Goal: Task Accomplishment & Management: Complete application form

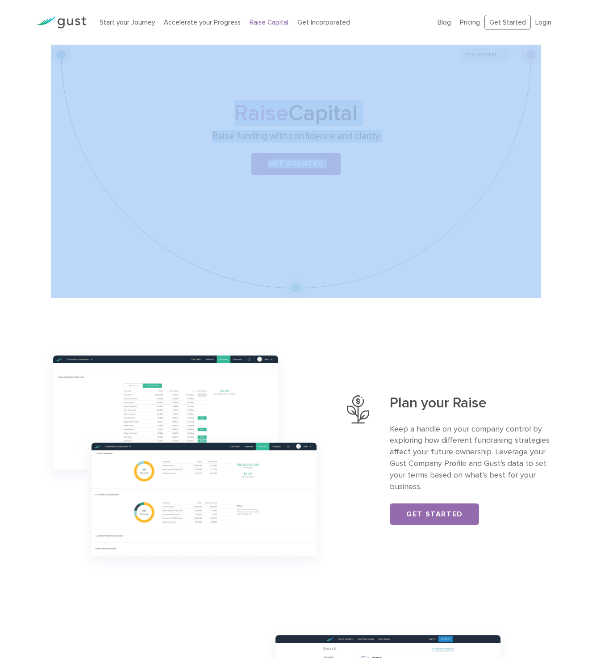
drag, startPoint x: 535, startPoint y: 71, endPoint x: 230, endPoint y: 306, distance: 384.8
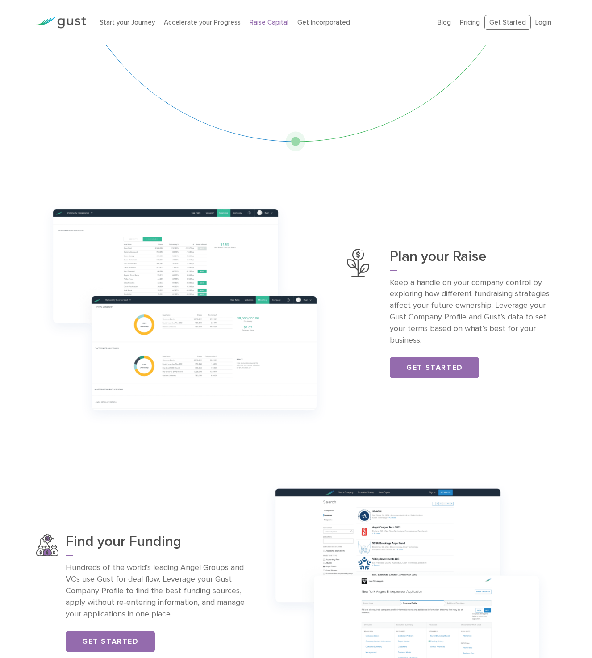
scroll to position [326, 0]
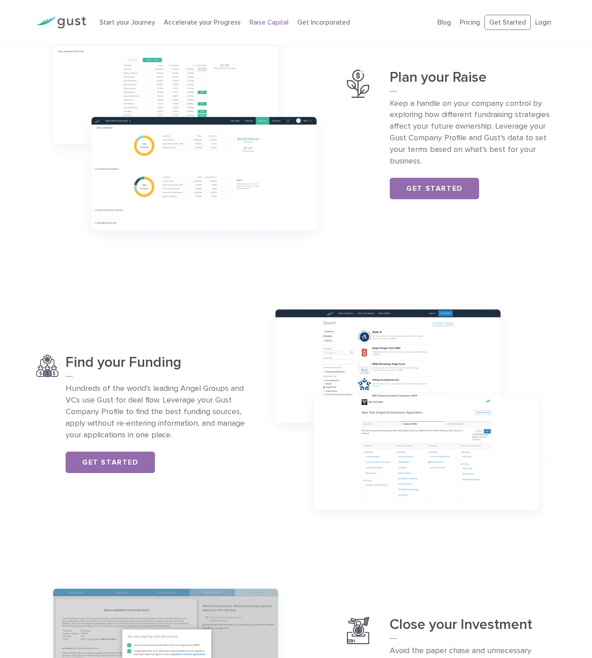
click at [86, 391] on p "Hundreds of the world’s leading Angel Groups and VCs use Gust for deal flow. Le…" at bounding box center [155, 412] width 179 height 58
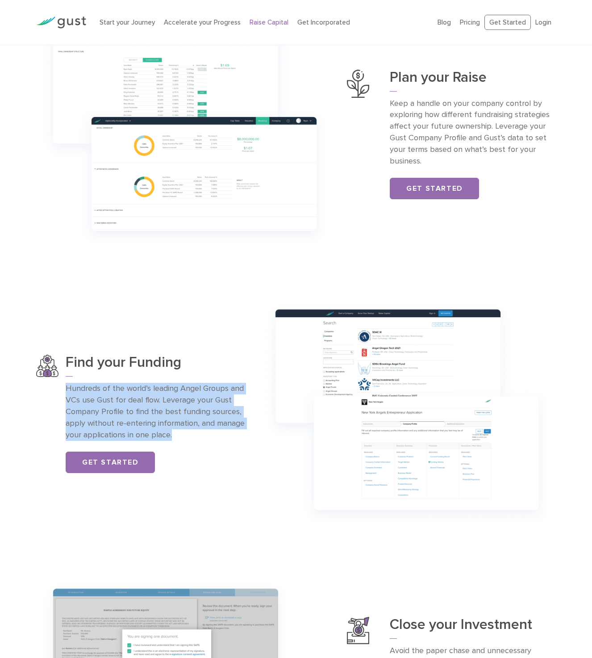
drag, startPoint x: 86, startPoint y: 391, endPoint x: 184, endPoint y: 431, distance: 105.2
click at [184, 431] on p "Hundreds of the world’s leading Angel Groups and VCs use Gust for deal flow. Le…" at bounding box center [155, 412] width 179 height 58
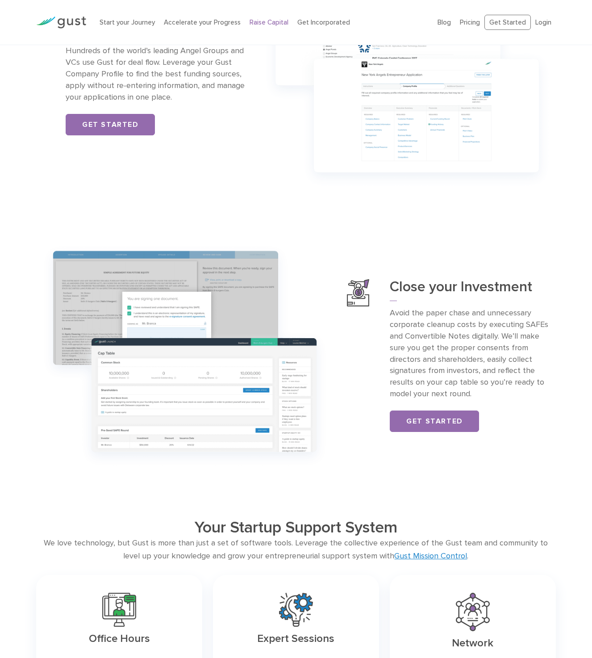
click at [404, 314] on p "Avoid the paper chase and unnecessary corporate cleanup costs by executing SAFE…" at bounding box center [473, 353] width 166 height 92
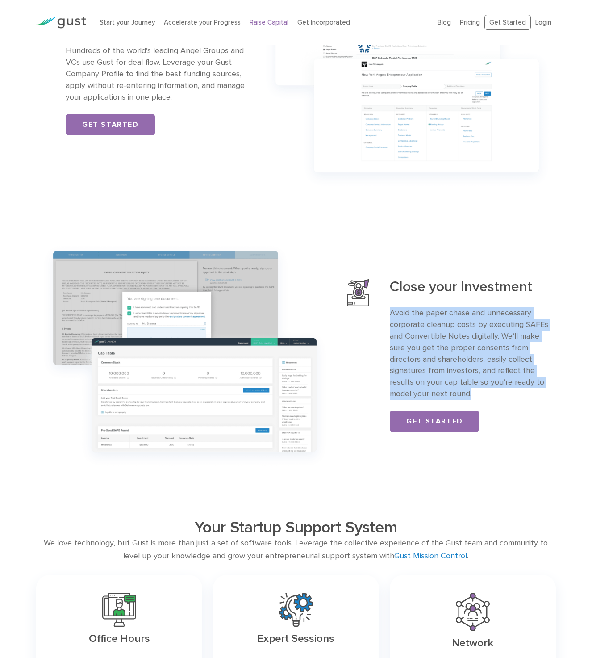
drag, startPoint x: 404, startPoint y: 314, endPoint x: 483, endPoint y: 390, distance: 109.6
click at [483, 390] on p "Avoid the paper chase and unnecessary corporate cleanup costs by executing SAFE…" at bounding box center [473, 353] width 166 height 92
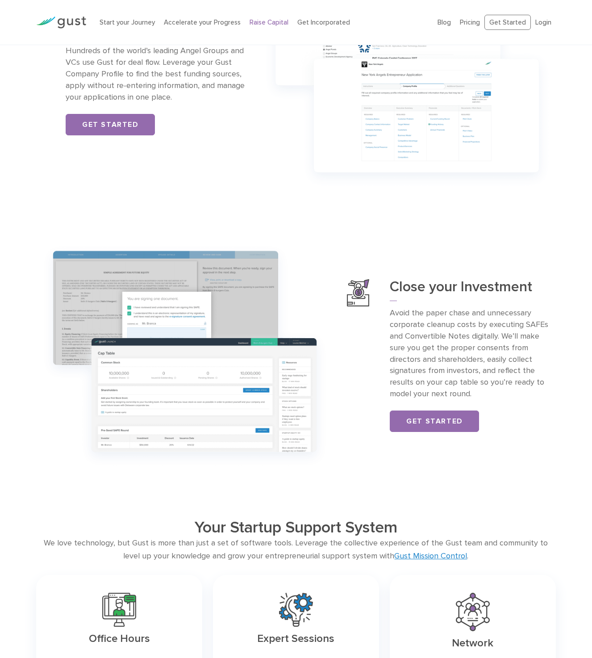
click at [483, 390] on p "Avoid the paper chase and unnecessary corporate cleanup costs by executing SAFE…" at bounding box center [473, 353] width 166 height 92
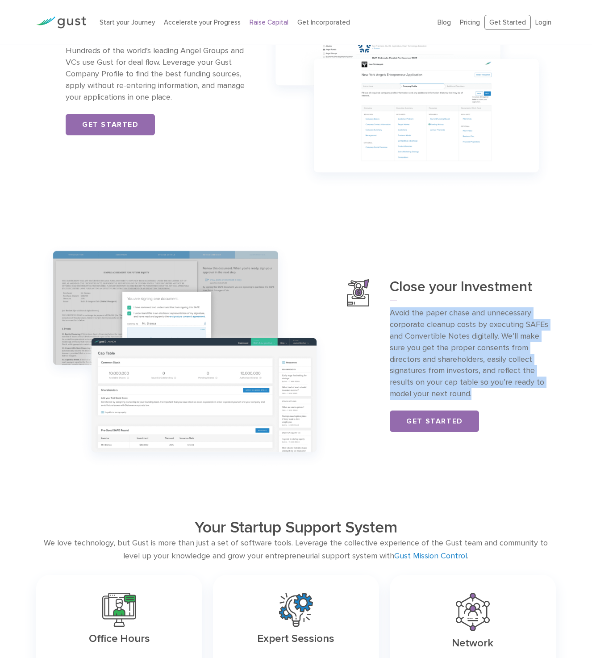
click at [483, 390] on p "Avoid the paper chase and unnecessary corporate cleanup costs by executing SAFE…" at bounding box center [473, 353] width 166 height 92
click at [488, 391] on p "Avoid the paper chase and unnecessary corporate cleanup costs by executing SAFE…" at bounding box center [473, 353] width 166 height 92
drag, startPoint x: 488, startPoint y: 391, endPoint x: 387, endPoint y: 308, distance: 131.1
click at [387, 308] on div "Close your Investment Avoid the paper chase and unnecessary corporate cleanup c…" at bounding box center [451, 355] width 209 height 153
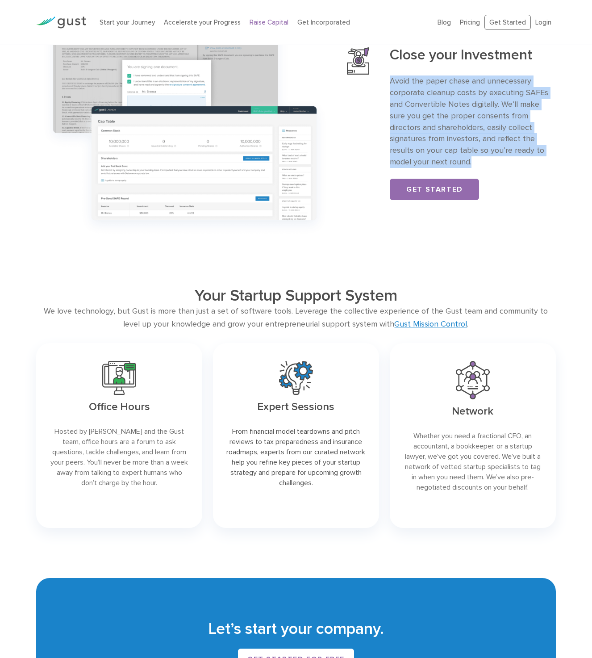
scroll to position [1027, 0]
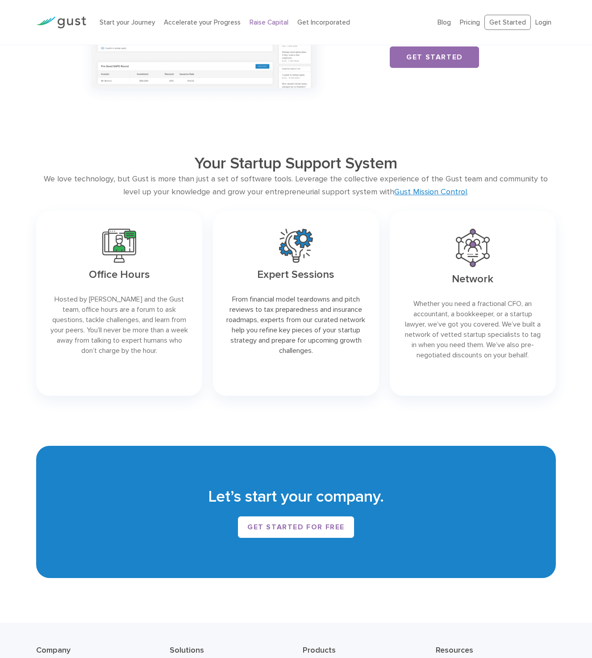
click at [67, 180] on div "We love technology, but Gust is more than just a set of software tools. Leverag…" at bounding box center [296, 186] width 520 height 26
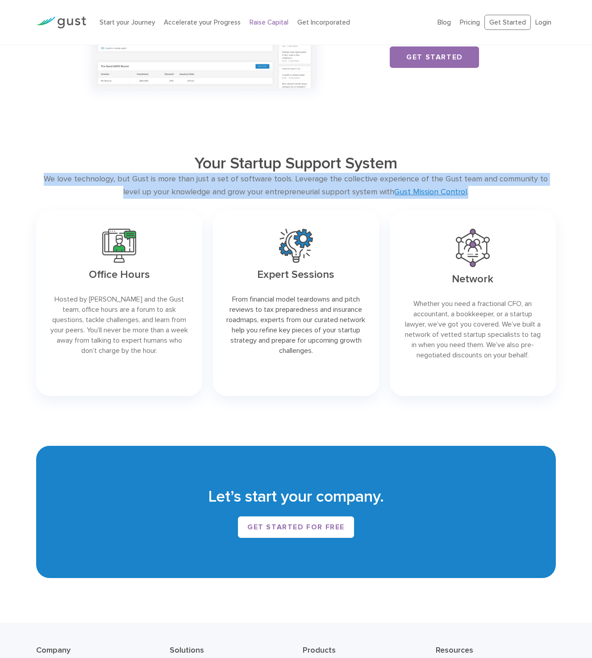
click at [67, 180] on div "We love technology, but Gust is more than just a set of software tools. Leverag…" at bounding box center [296, 186] width 520 height 26
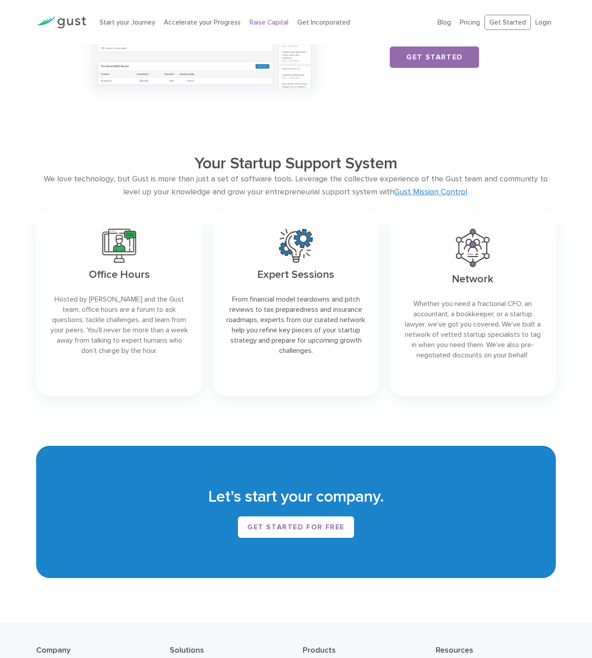
click at [210, 366] on div "Expert Sessions From financial model teardowns and pitch reviews to tax prepare…" at bounding box center [296, 303] width 177 height 196
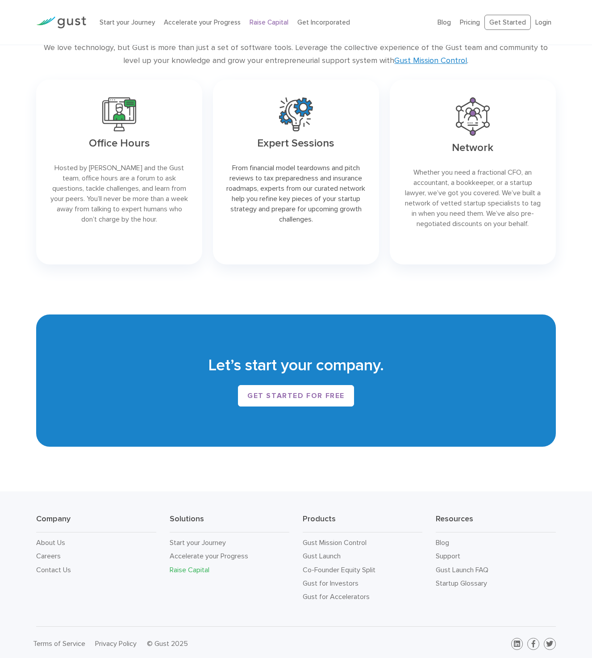
click at [194, 568] on link "Raise Capital" at bounding box center [190, 570] width 40 height 8
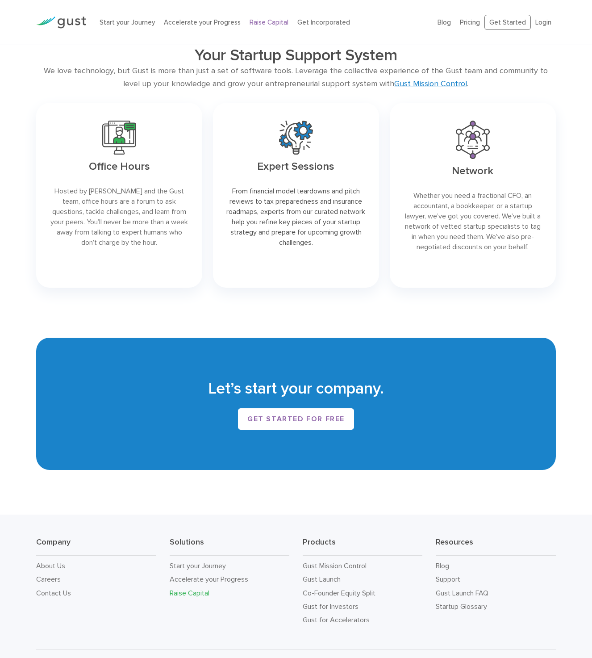
scroll to position [1159, 0]
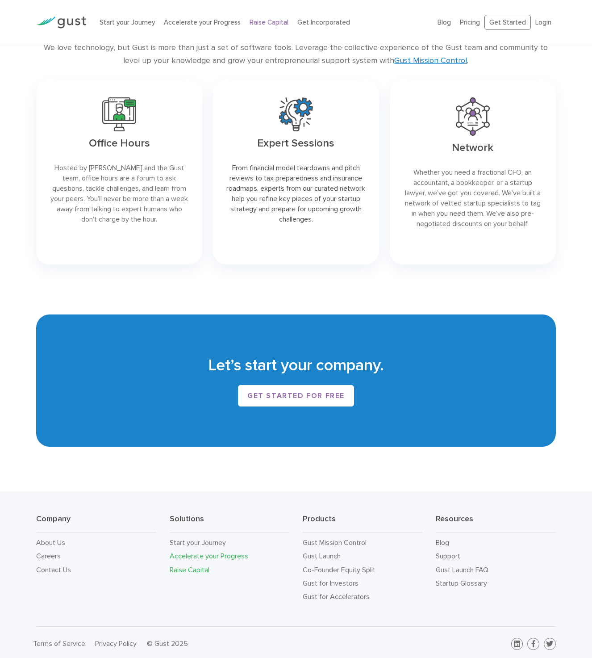
click at [231, 555] on link "Accelerate your Progress" at bounding box center [209, 556] width 79 height 8
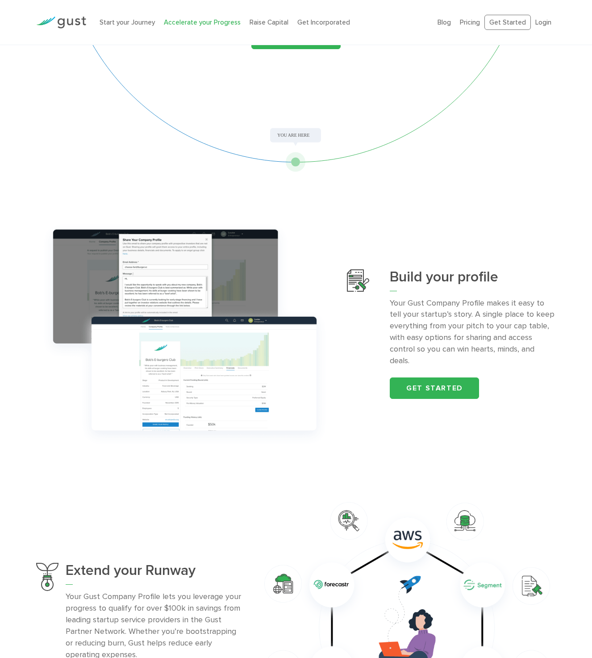
scroll to position [510, 0]
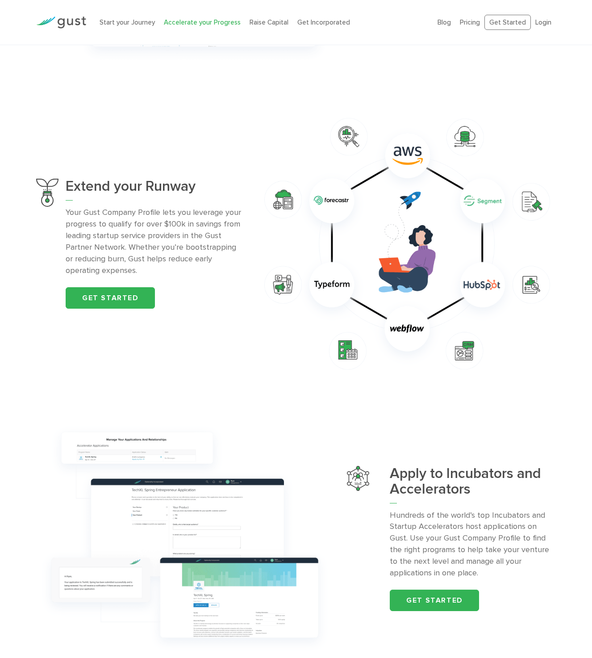
click at [74, 216] on p "Your Gust Company Profile lets you leverage your progress to qualify for over $…" at bounding box center [155, 241] width 179 height 69
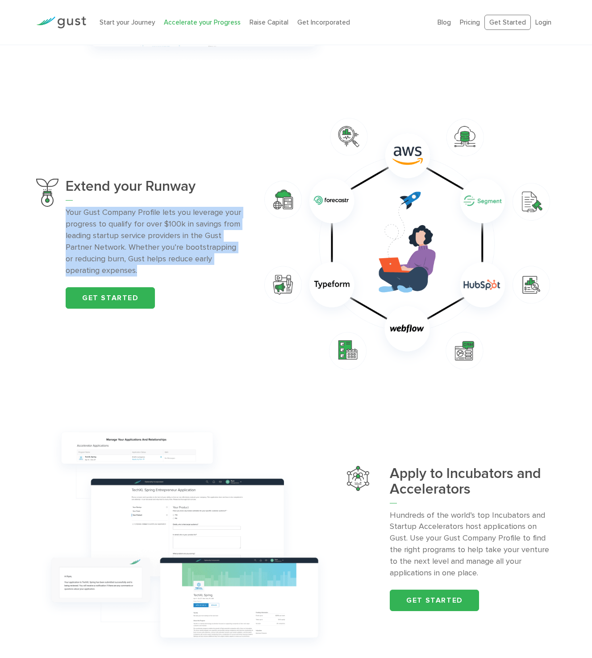
click at [74, 216] on p "Your Gust Company Profile lets you leverage your progress to qualify for over $…" at bounding box center [155, 241] width 179 height 69
drag, startPoint x: 74, startPoint y: 216, endPoint x: 193, endPoint y: 271, distance: 130.5
click at [193, 271] on p "Your Gust Company Profile lets you leverage your progress to qualify for over $…" at bounding box center [155, 241] width 179 height 69
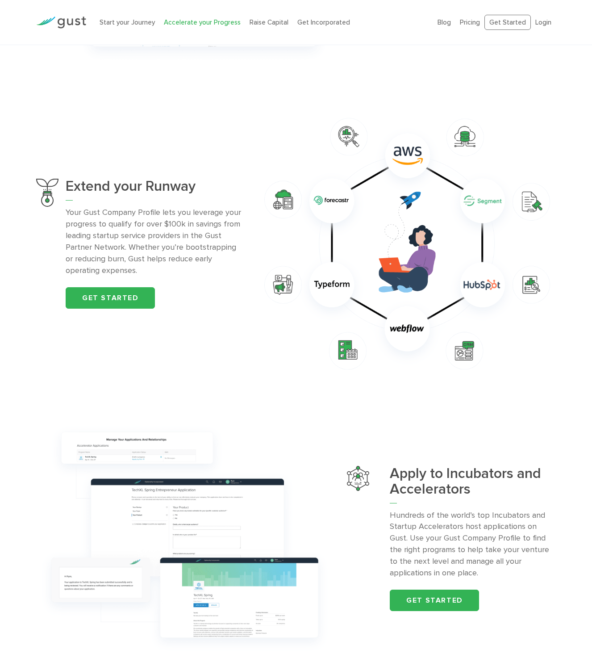
click at [404, 518] on p "Hundreds of the world’s top Incubators and Startup Accelerators host applicatio…" at bounding box center [473, 544] width 166 height 69
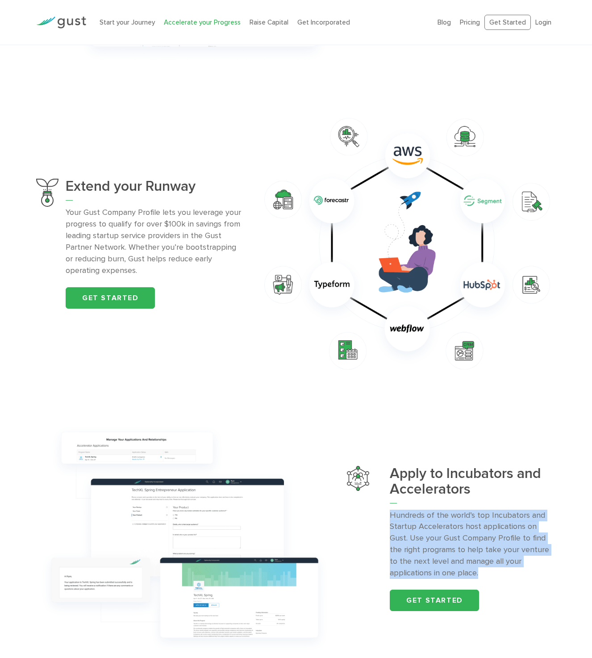
click at [404, 518] on p "Hundreds of the world’s top Incubators and Startup Accelerators host applicatio…" at bounding box center [473, 544] width 166 height 69
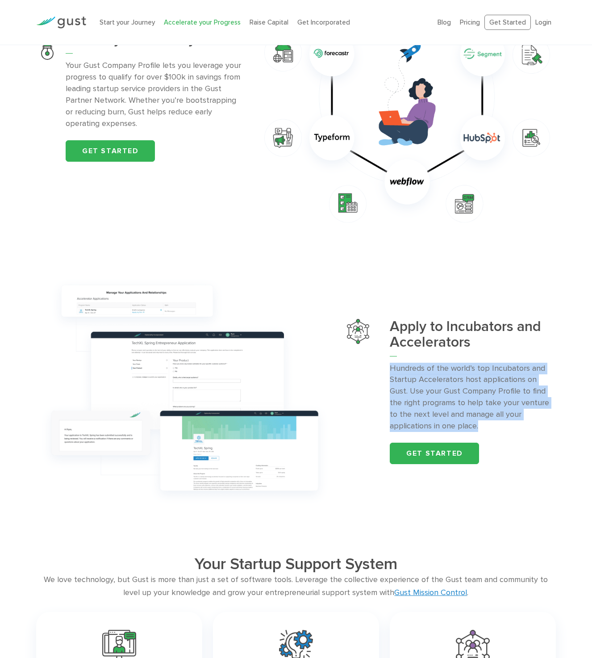
scroll to position [842, 0]
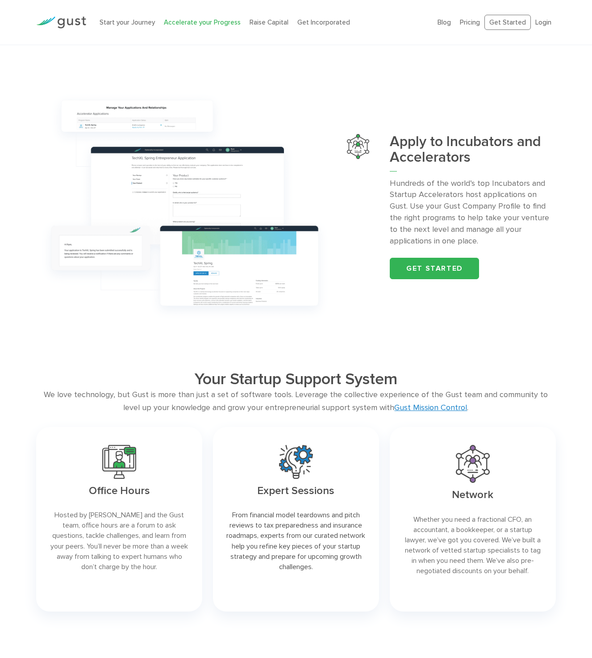
click at [97, 391] on div "We love technology, but Gust is more than just a set of software tools. Leverag…" at bounding box center [296, 402] width 520 height 26
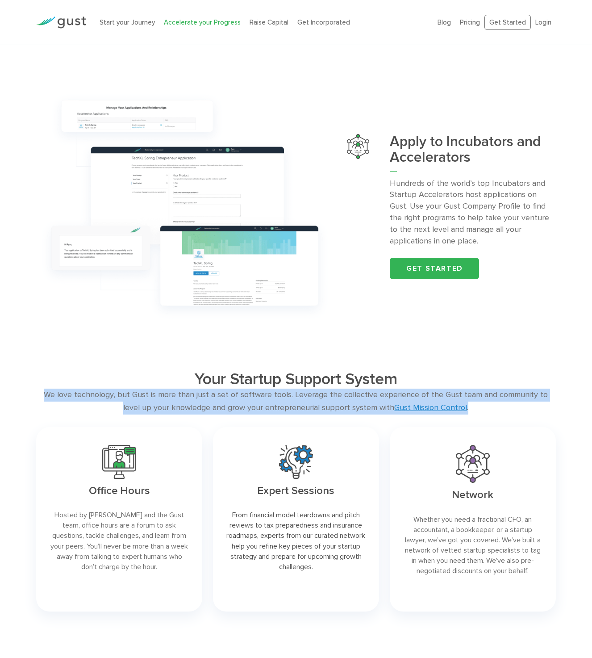
click at [97, 391] on div "We love technology, but Gust is more than just a set of software tools. Leverag…" at bounding box center [296, 402] width 520 height 26
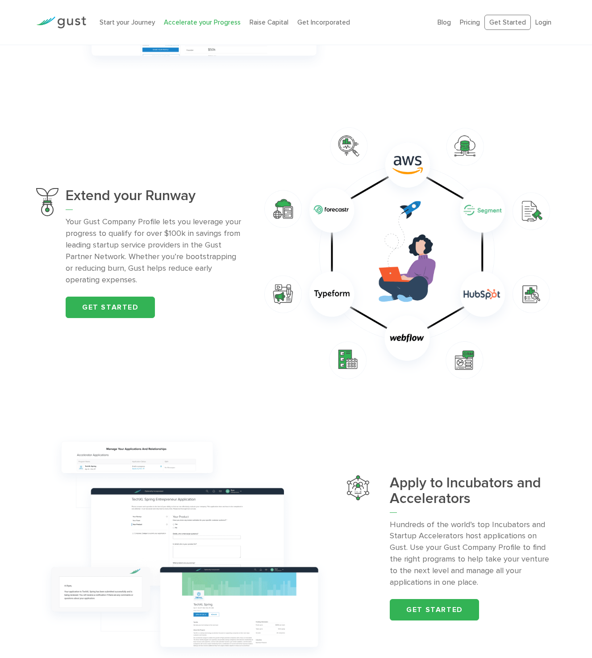
scroll to position [0, 0]
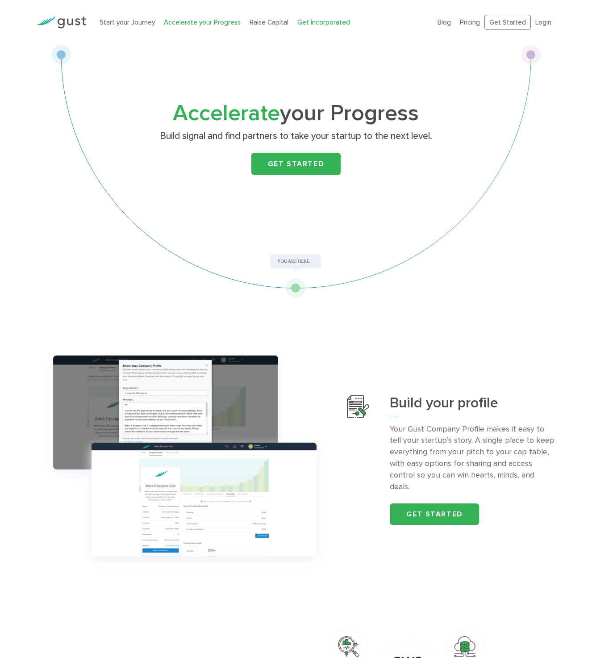
click at [305, 21] on link "Get Incorporated" at bounding box center [324, 22] width 53 height 8
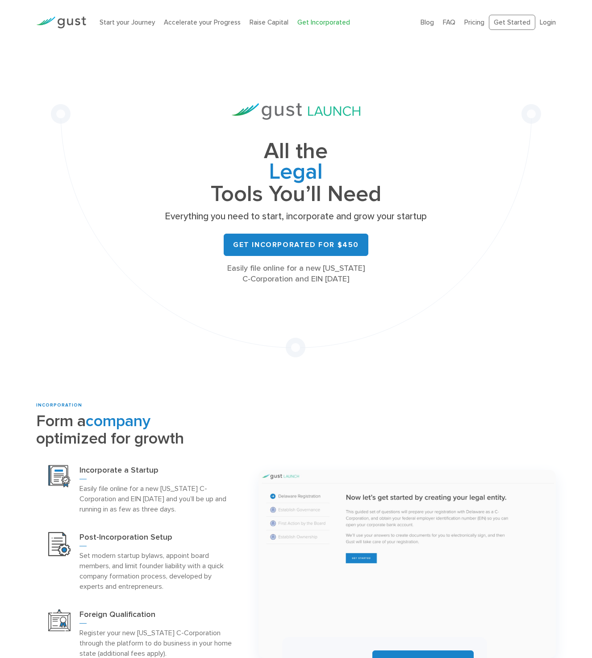
click at [274, 106] on img at bounding box center [296, 111] width 129 height 17
drag, startPoint x: 274, startPoint y: 106, endPoint x: 302, endPoint y: 208, distance: 105.1
click at [302, 208] on div "All the Legal Cap Table Fundraising Governance Tools You’ll Need Everything you…" at bounding box center [296, 193] width 268 height 181
click at [179, 221] on p "Everything you need to start, incorporate and grow your startup" at bounding box center [296, 216] width 268 height 13
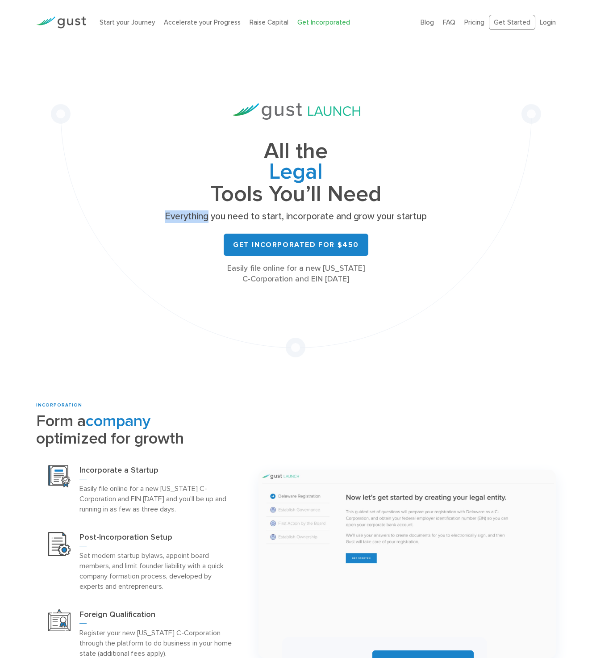
click at [179, 221] on p "Everything you need to start, incorporate and grow your startup" at bounding box center [296, 216] width 268 height 13
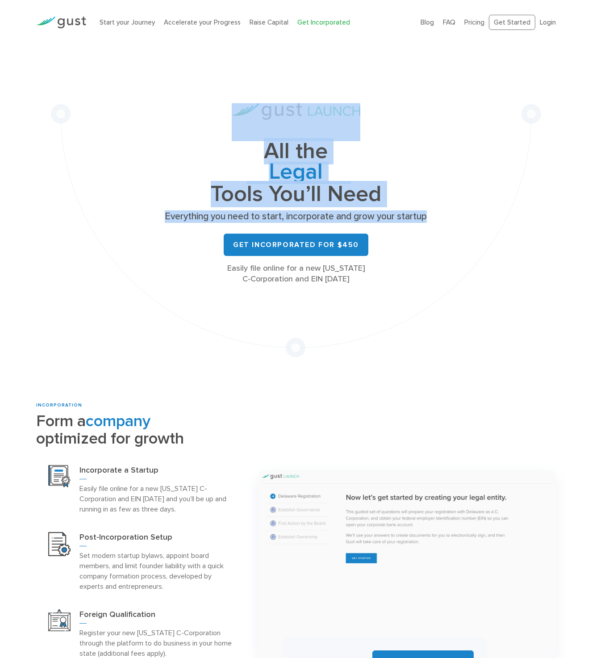
drag, startPoint x: 179, startPoint y: 221, endPoint x: 209, endPoint y: 56, distance: 167.5
click at [209, 56] on div "All the Legal Cap Table Fundraising Governance Tools You’ll Need Everything you…" at bounding box center [296, 201] width 491 height 313
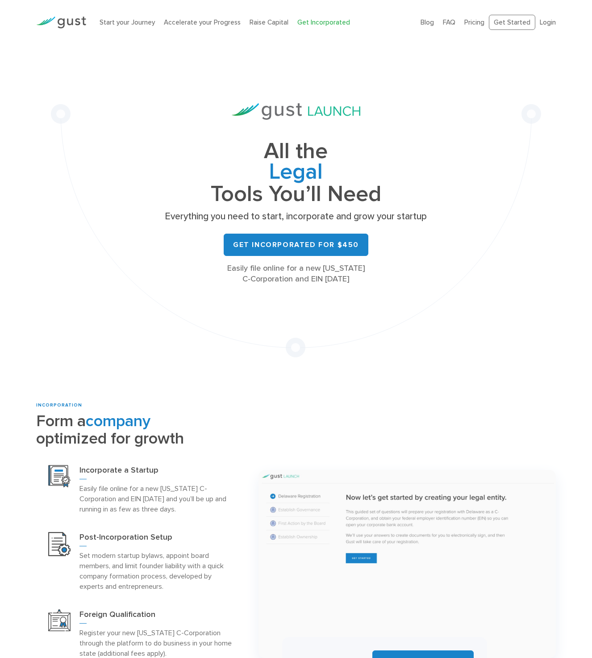
click at [235, 266] on div "Easily file online for a new [US_STATE] C-Corporation and EIN [DATE]" at bounding box center [296, 273] width 268 height 21
drag, startPoint x: 235, startPoint y: 266, endPoint x: 234, endPoint y: 294, distance: 27.7
click at [234, 290] on div "All the Legal Cap Table Fundraising Governance Tools You’ll Need Everything you…" at bounding box center [296, 201] width 491 height 313
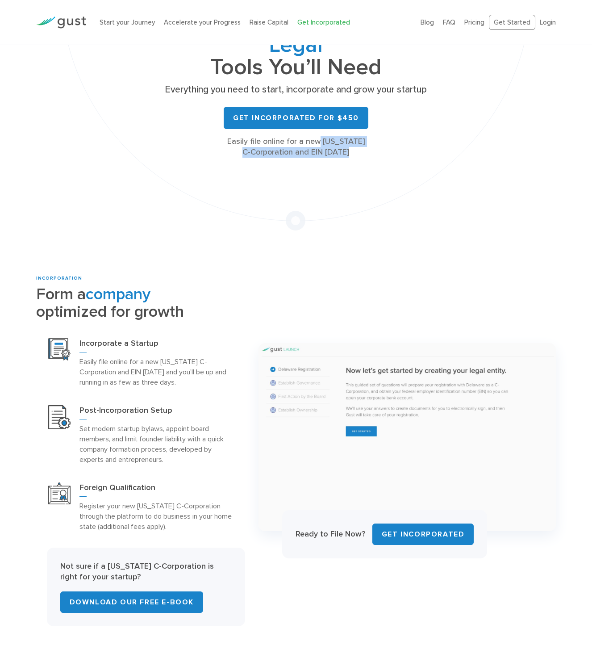
scroll to position [197, 0]
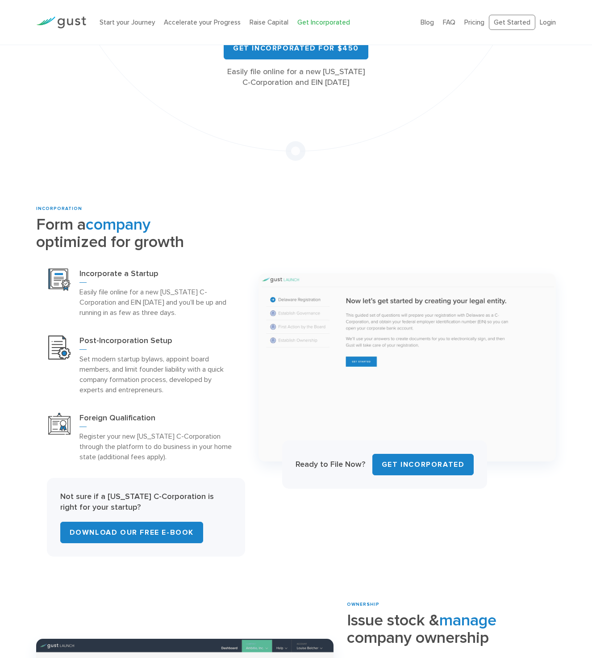
click at [130, 273] on h3 "Incorporate a Startup" at bounding box center [156, 275] width 153 height 14
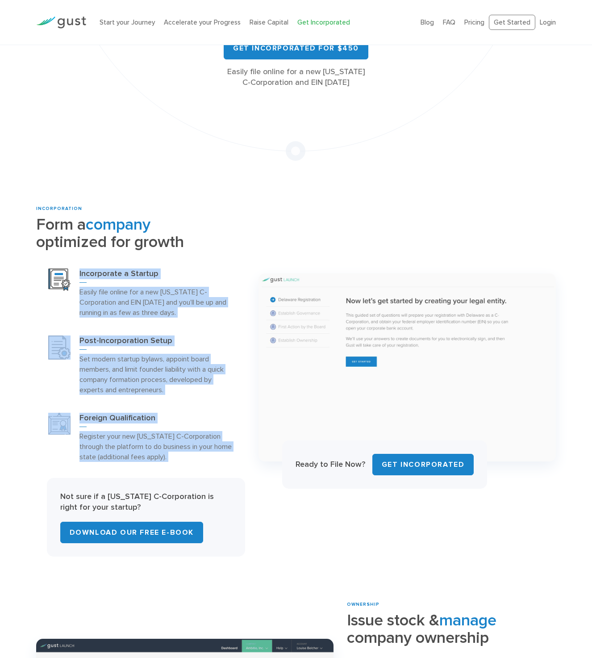
drag, startPoint x: 130, startPoint y: 273, endPoint x: 158, endPoint y: 444, distance: 174.3
click at [158, 444] on div "Incorporate a Startup Easily file online for a new [US_STATE] C-Corporation and…" at bounding box center [140, 365] width 209 height 211
click at [158, 445] on p "Register your new [US_STATE] C-Corporation through the platform to do business …" at bounding box center [156, 446] width 153 height 31
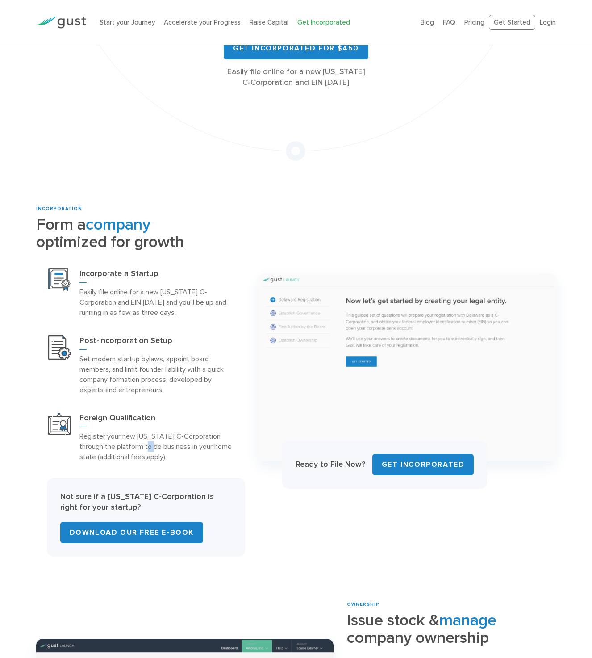
click at [158, 445] on p "Register your new [US_STATE] C-Corporation through the platform to do business …" at bounding box center [156, 446] width 153 height 31
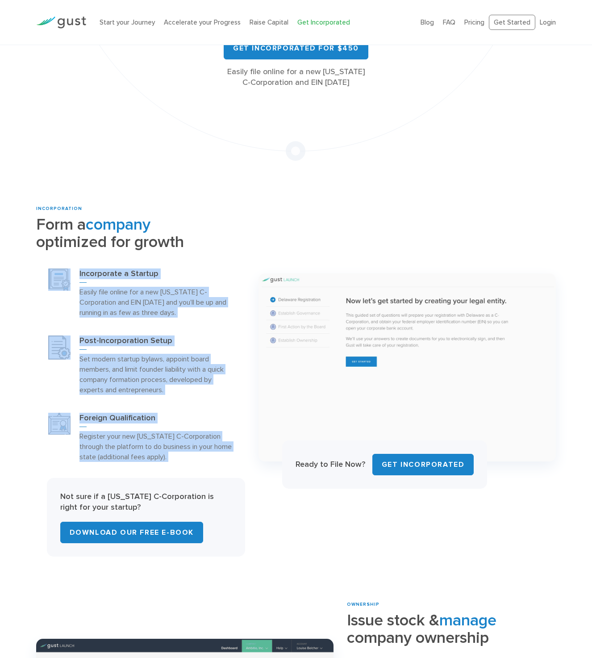
drag, startPoint x: 158, startPoint y: 445, endPoint x: 33, endPoint y: 256, distance: 226.5
click at [33, 256] on div "INCORPORATION Form a company optimized for growth Incorporate a Startup" at bounding box center [140, 380] width 222 height 351
click at [38, 272] on div "Incorporate a Startup Easily file online for a new [US_STATE] C-Corporation and…" at bounding box center [140, 293] width 209 height 67
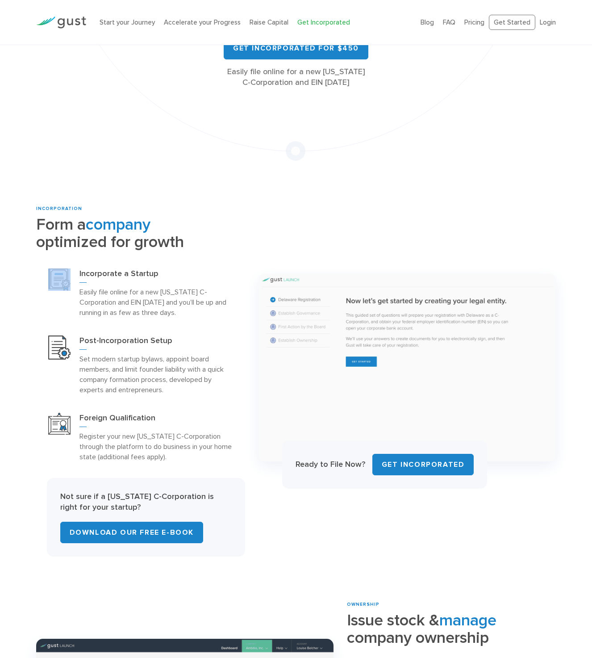
click at [38, 272] on div "Incorporate a Startup Easily file online for a new [US_STATE] C-Corporation and…" at bounding box center [140, 293] width 209 height 67
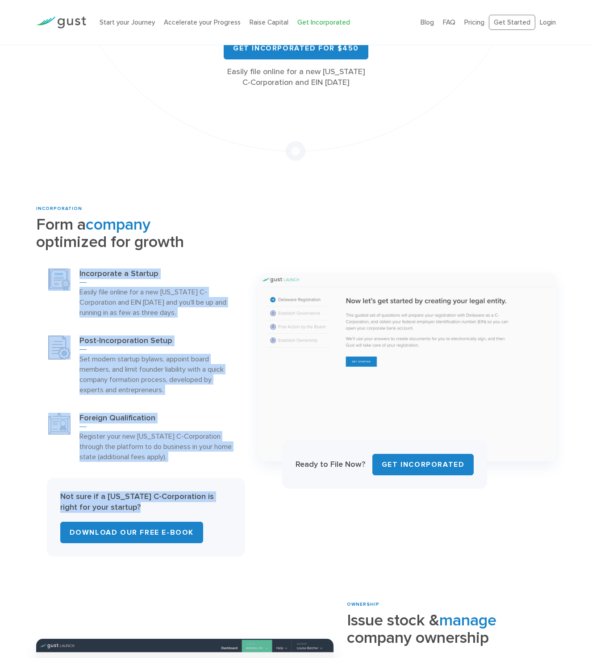
drag, startPoint x: 38, startPoint y: 272, endPoint x: 161, endPoint y: 505, distance: 263.2
click at [161, 505] on div "INCORPORATION Form a company optimized for growth Incorporate a Startup Foreign…" at bounding box center [140, 380] width 209 height 351
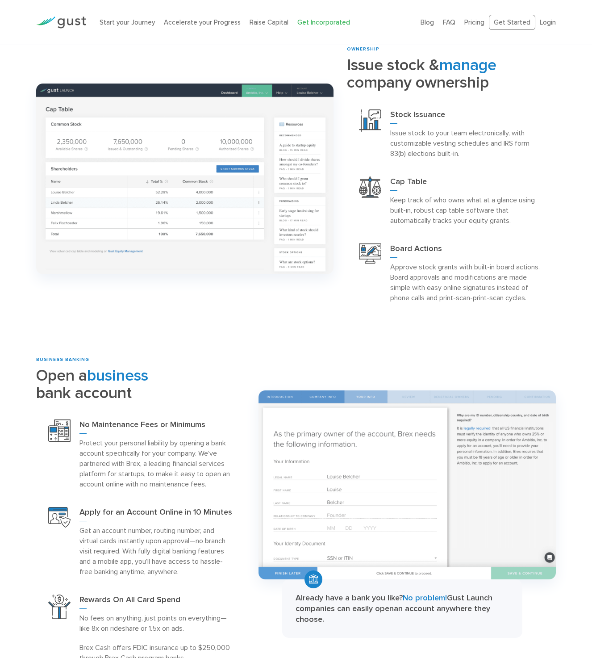
scroll to position [750, 0]
